Goal: Task Accomplishment & Management: Complete application form

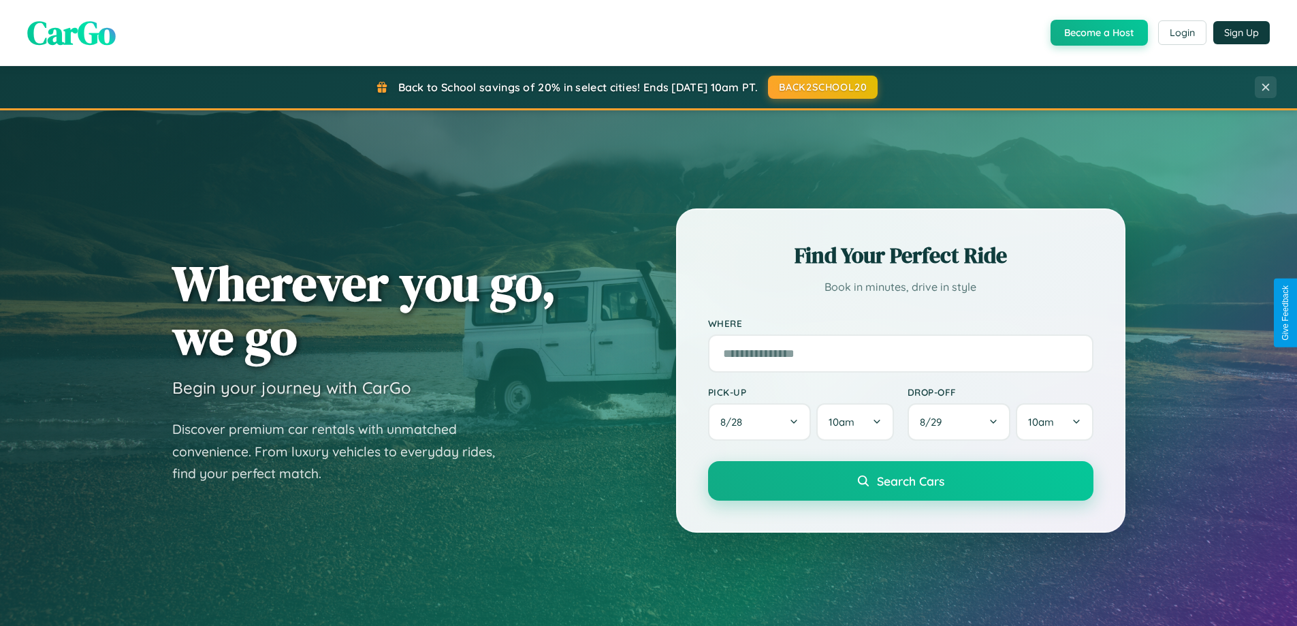
scroll to position [937, 0]
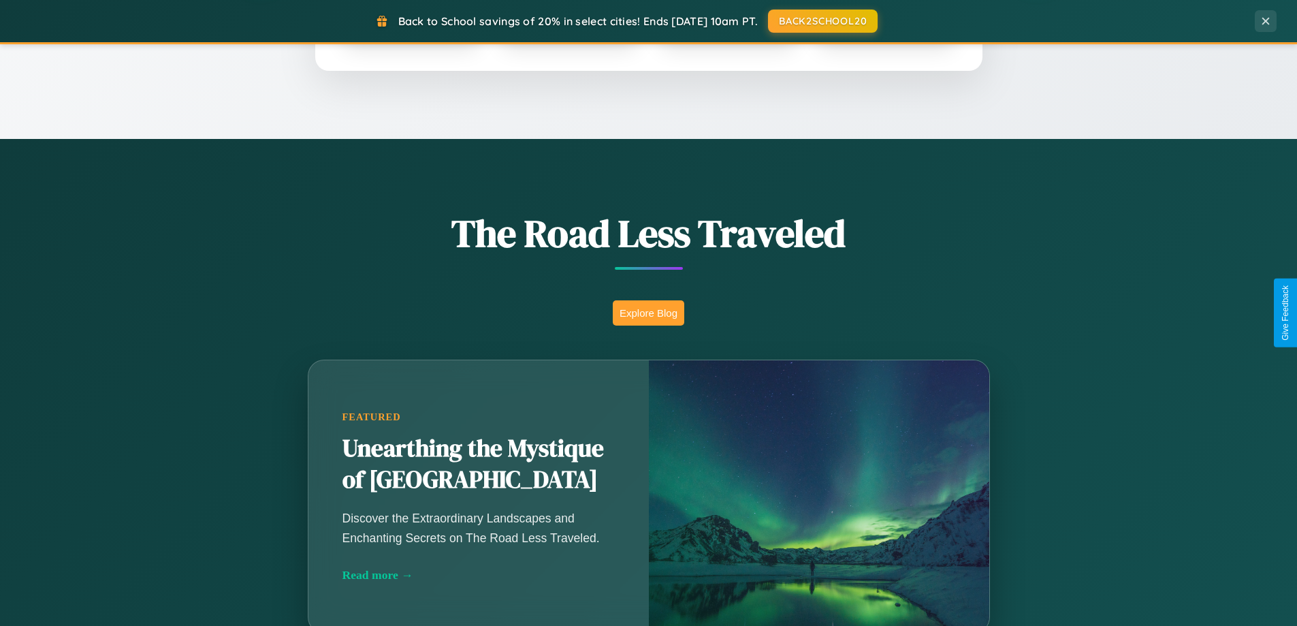
click at [648, 313] on button "Explore Blog" at bounding box center [649, 312] width 72 height 25
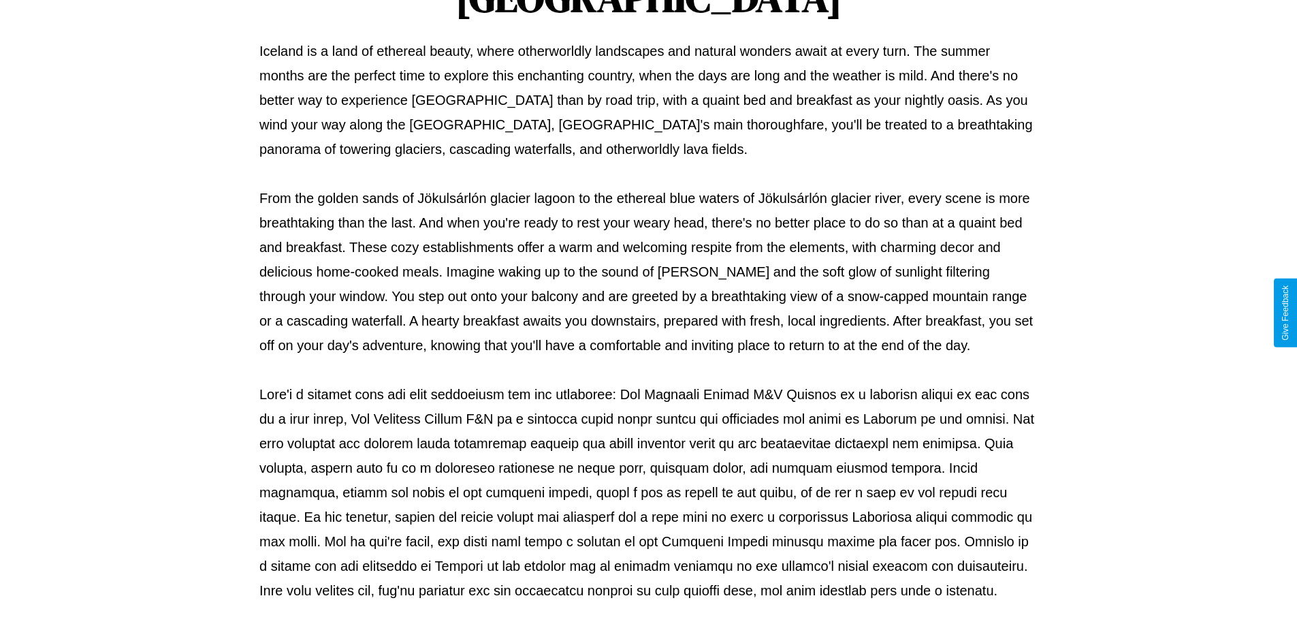
scroll to position [441, 0]
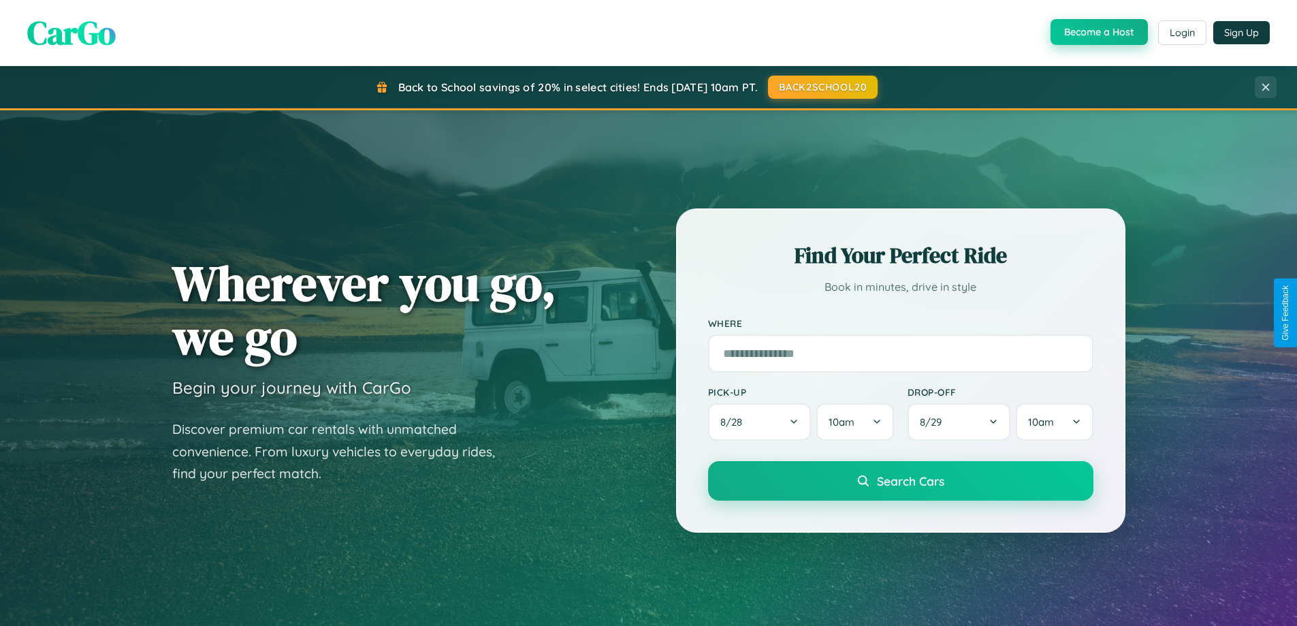
click at [1098, 33] on button "Become a Host" at bounding box center [1099, 32] width 97 height 26
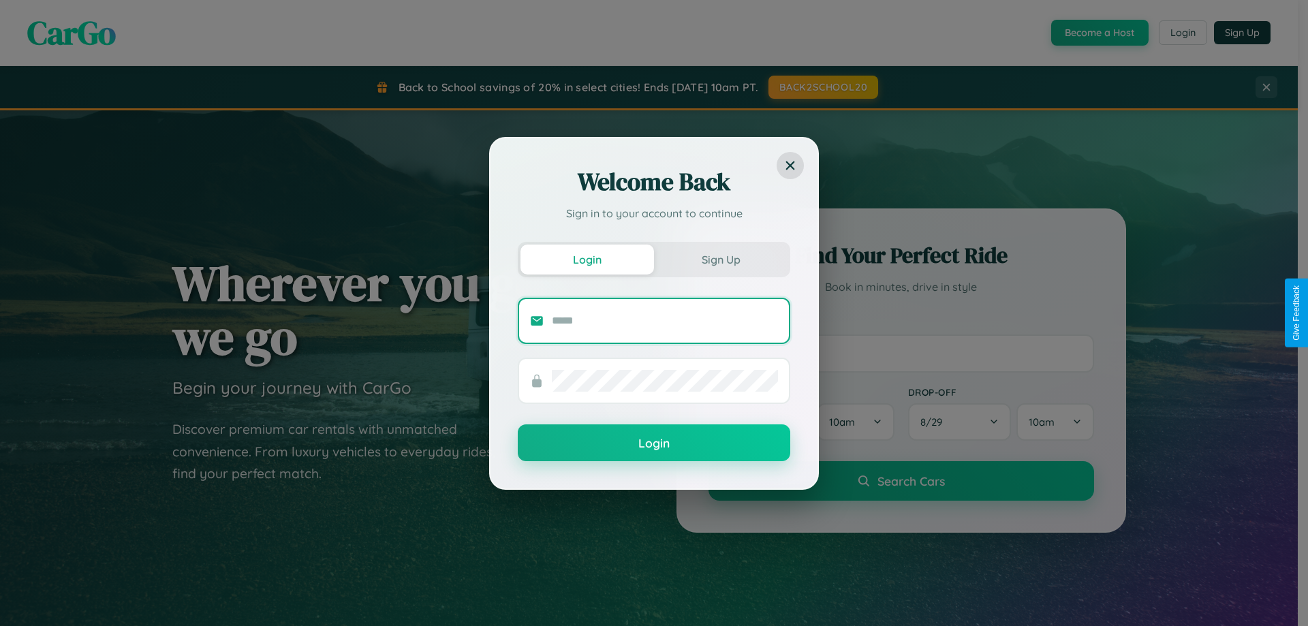
click at [665, 320] on input "text" at bounding box center [665, 321] width 226 height 22
type input "**********"
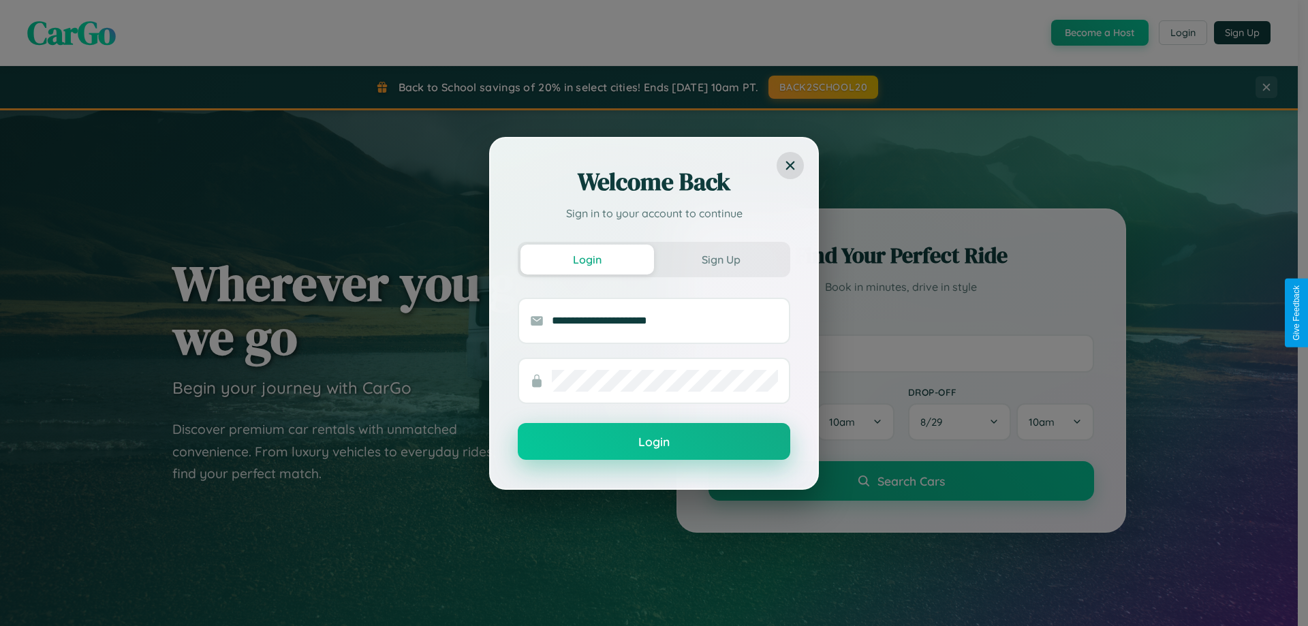
click at [654, 441] on button "Login" at bounding box center [654, 441] width 272 height 37
